Goal: Navigation & Orientation: Understand site structure

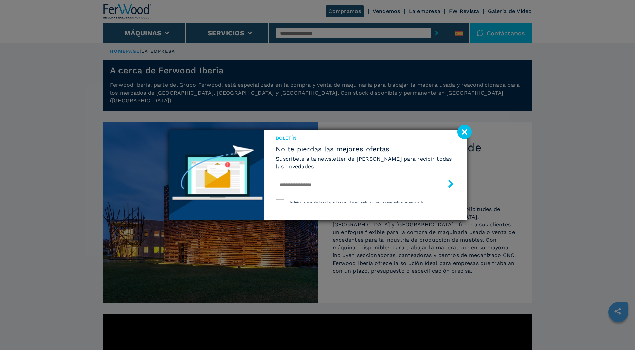
click at [464, 132] on image at bounding box center [465, 132] width 14 height 14
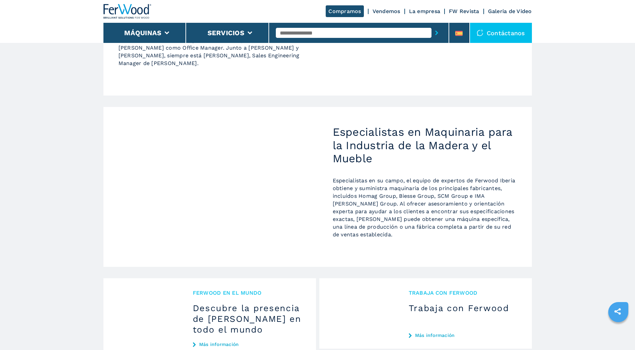
scroll to position [702, 0]
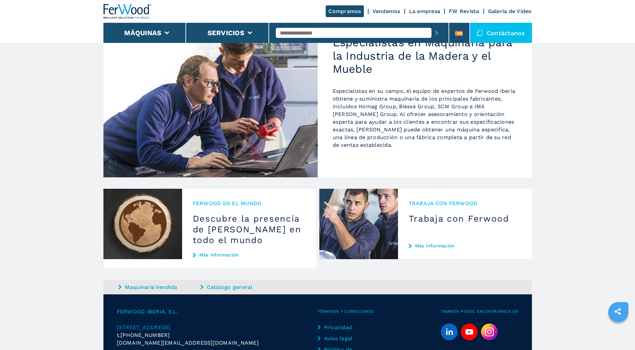
click at [222, 252] on link "Más información" at bounding box center [249, 254] width 113 height 5
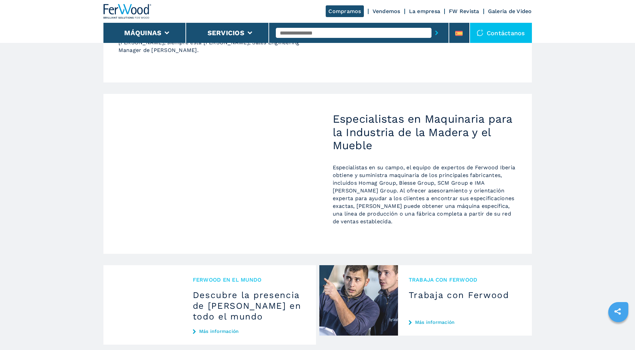
scroll to position [702, 0]
